Goal: Transaction & Acquisition: Subscribe to service/newsletter

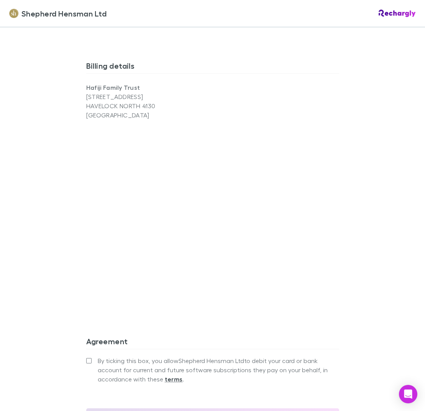
scroll to position [517, 0]
click at [370, 298] on div "Shepherd Hensman Ltd Shepherd Hensman Ltd Software subscriptions agreement Shep…" at bounding box center [212, 205] width 425 height 411
click at [85, 359] on div "Shepherd Hensman Ltd Software subscriptions agreement Shepherd Hensman Ltd has …" at bounding box center [213, 8] width 268 height 996
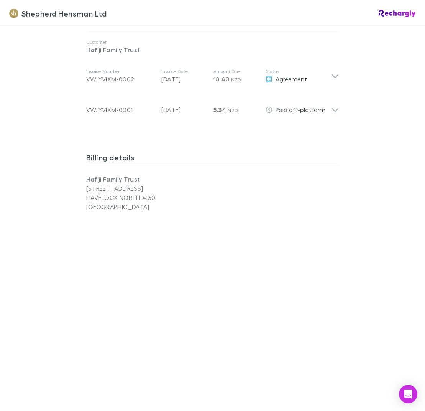
scroll to position [613, 0]
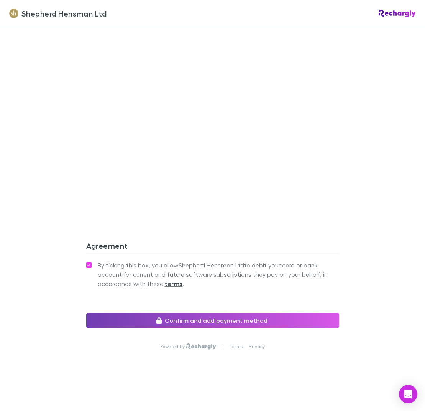
click at [236, 322] on button "Confirm and add payment method" at bounding box center [212, 319] width 253 height 15
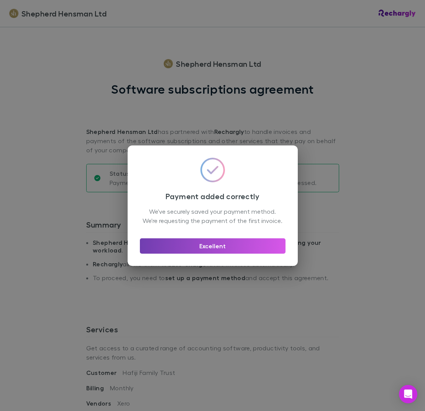
click at [217, 252] on button "Excellent" at bounding box center [213, 245] width 146 height 15
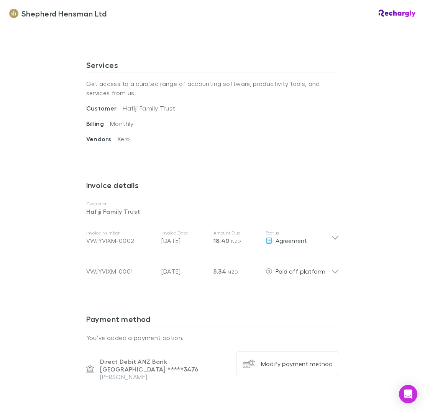
scroll to position [501, 0]
